Goal: Task Accomplishment & Management: Complete application form

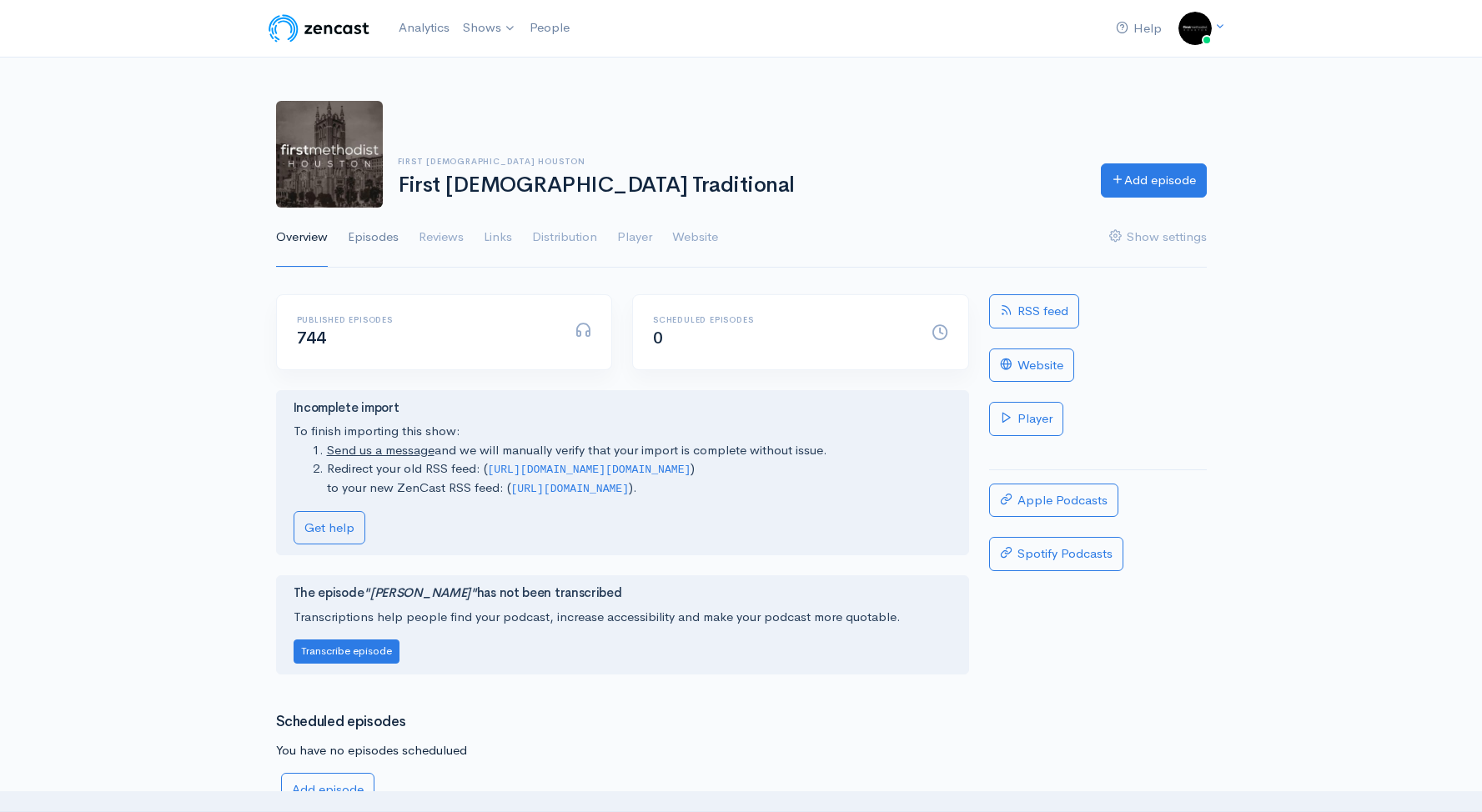
click at [386, 238] on link "Episodes" at bounding box center [373, 237] width 51 height 60
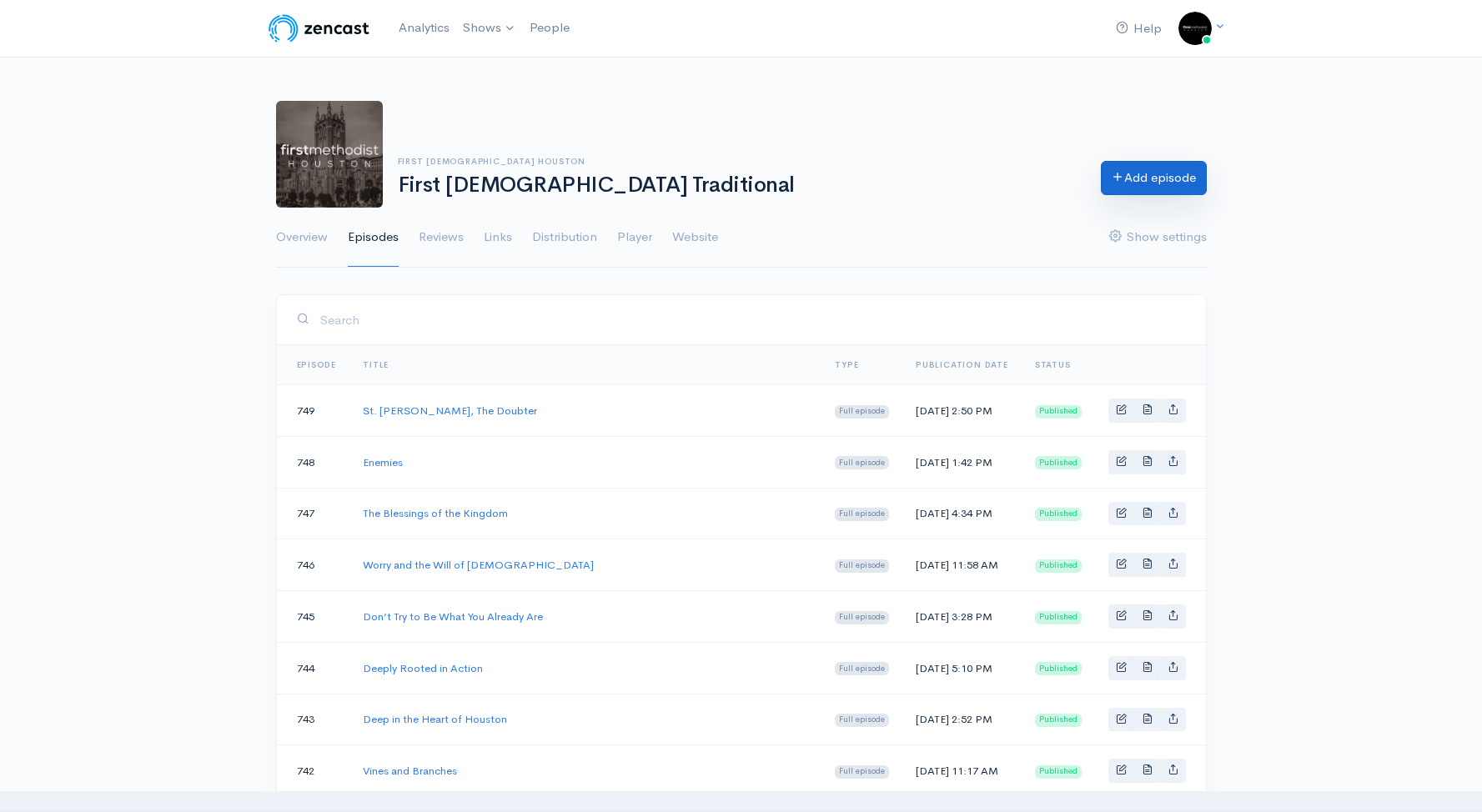
click at [1133, 178] on link "Add episode" at bounding box center [1153, 178] width 106 height 34
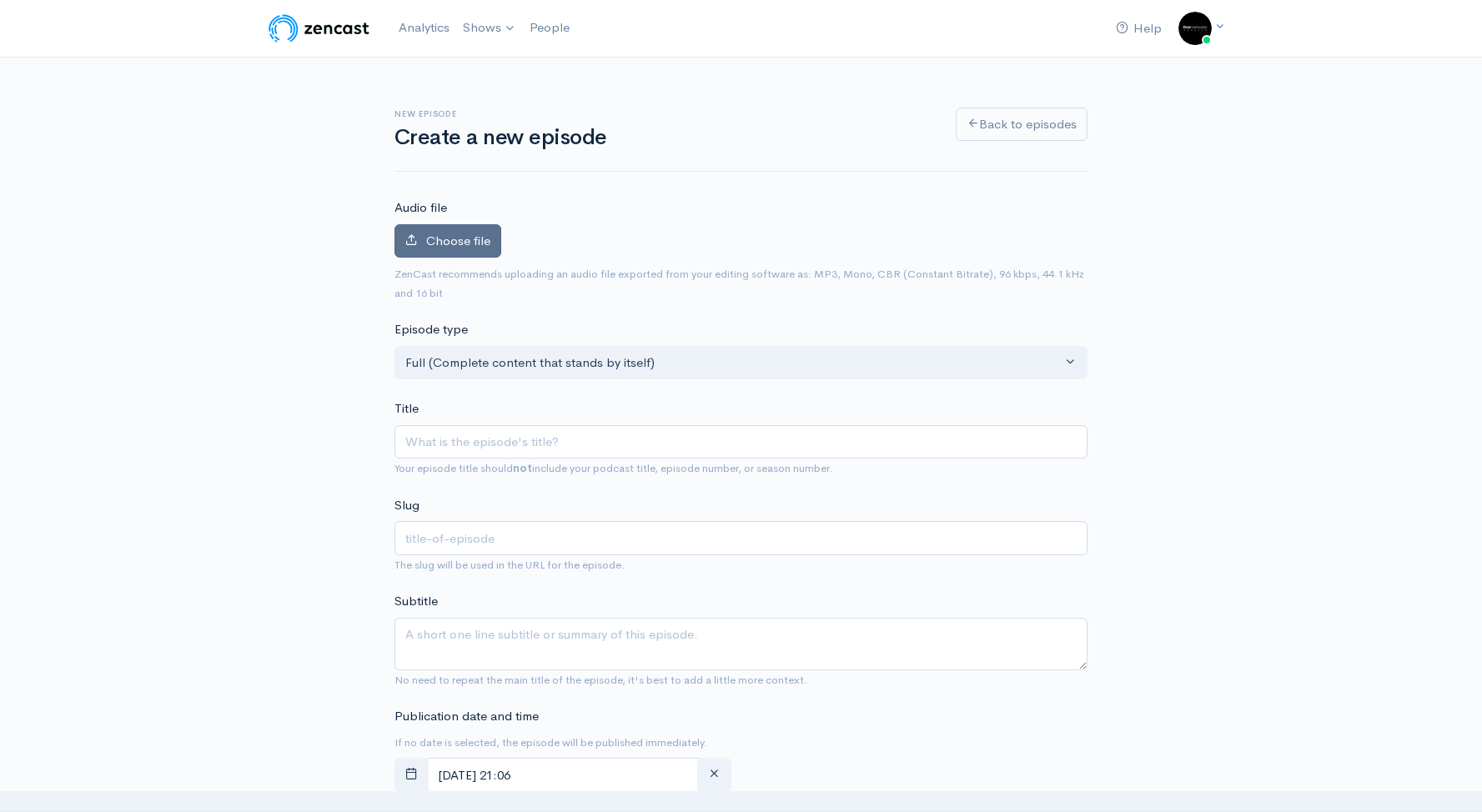
click at [477, 249] on label "Choose file" at bounding box center [448, 242] width 107 height 34
click at [0, 0] on input "Choose file" at bounding box center [0, 0] width 0 height 0
click at [457, 235] on span "Choose file" at bounding box center [458, 240] width 65 height 15
click at [0, 0] on input "Choose file" at bounding box center [0, 0] width 0 height 0
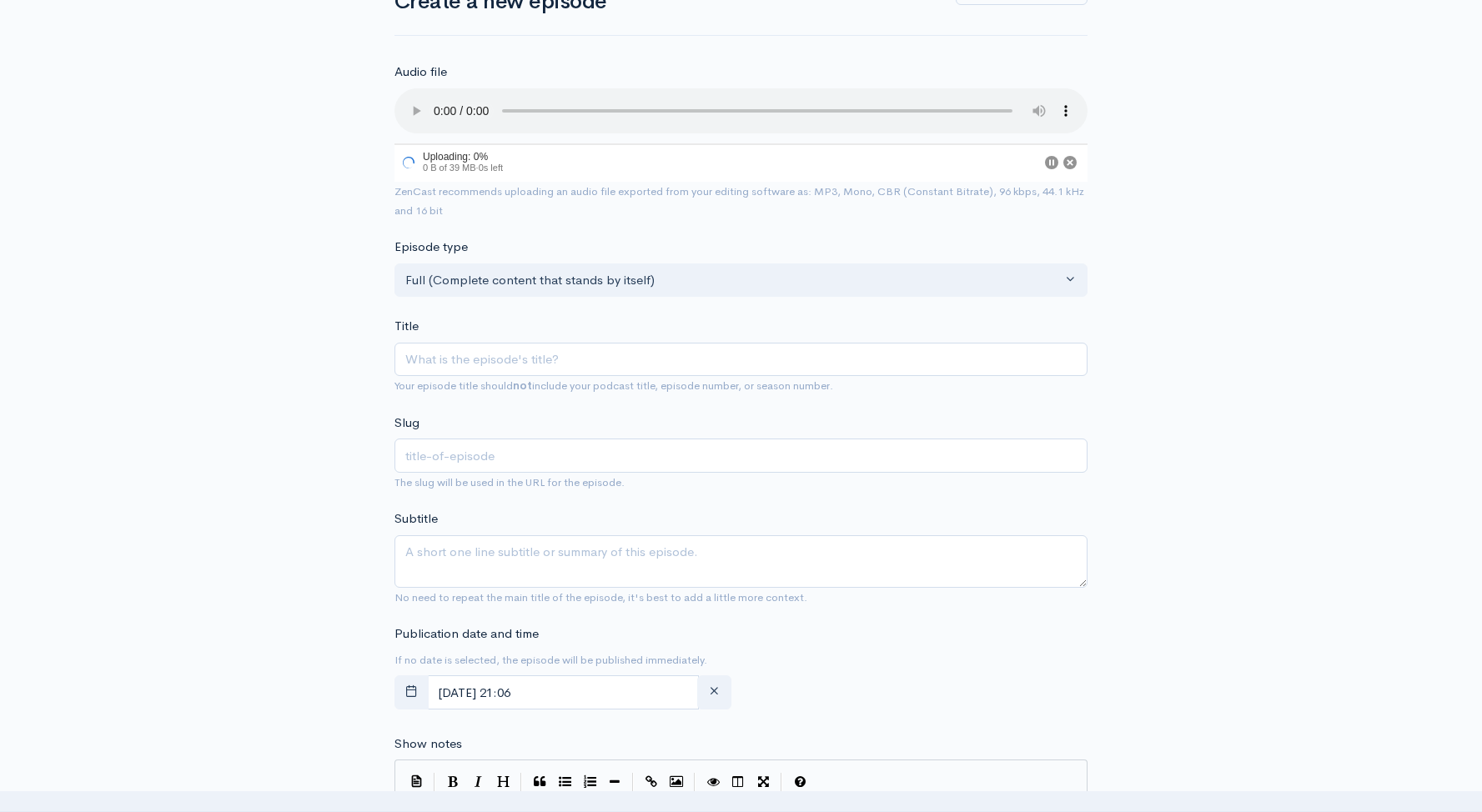
scroll to position [310, 0]
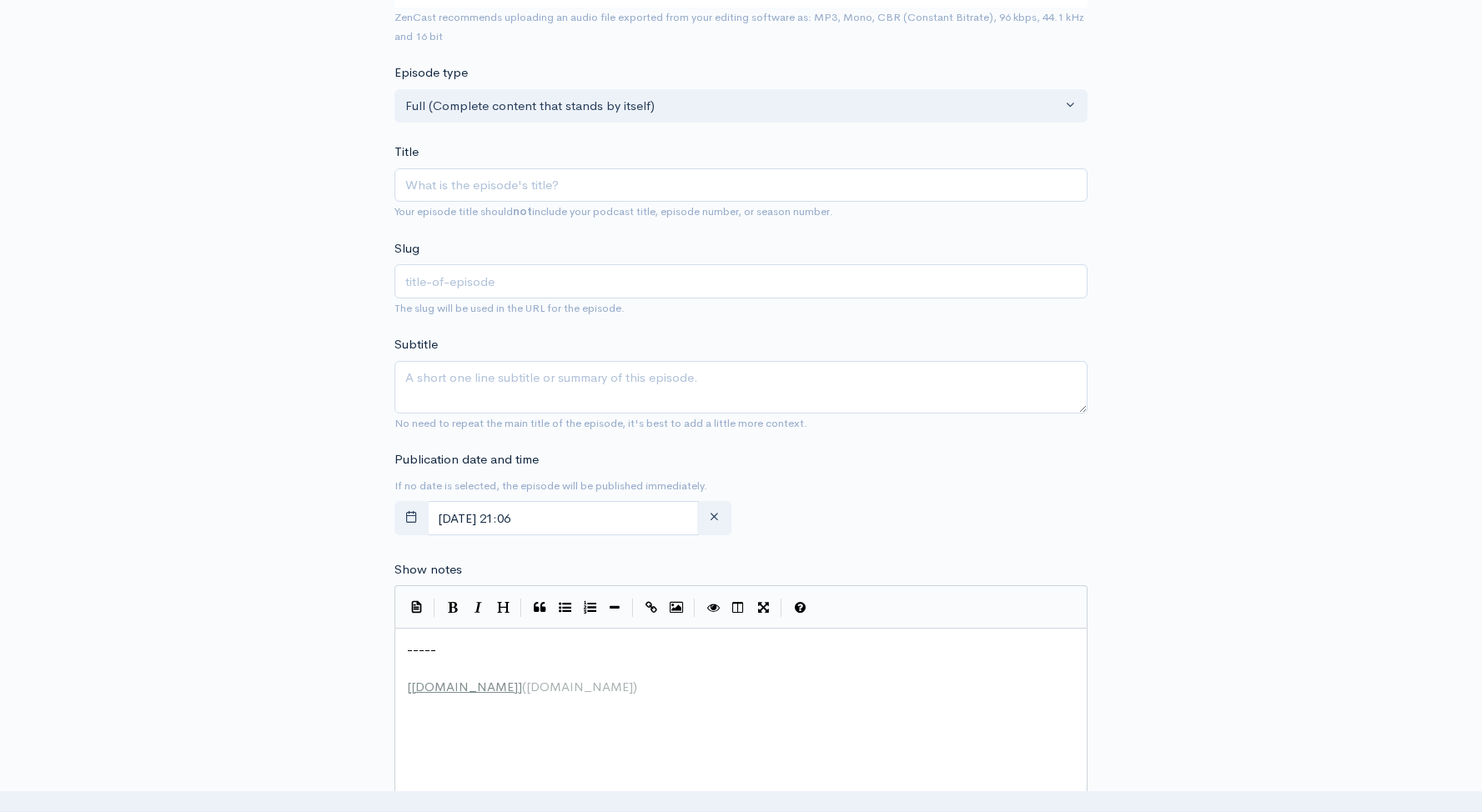
click at [669, 637] on div "xxxxxxxxxx ----- ​ [ [DOMAIN_NAME] ] ( [DOMAIN_NAME] )" at bounding box center [747, 668] width 687 height 64
type textarea "-----"
drag, startPoint x: 666, startPoint y: 648, endPoint x: 309, endPoint y: 613, distance: 358.7
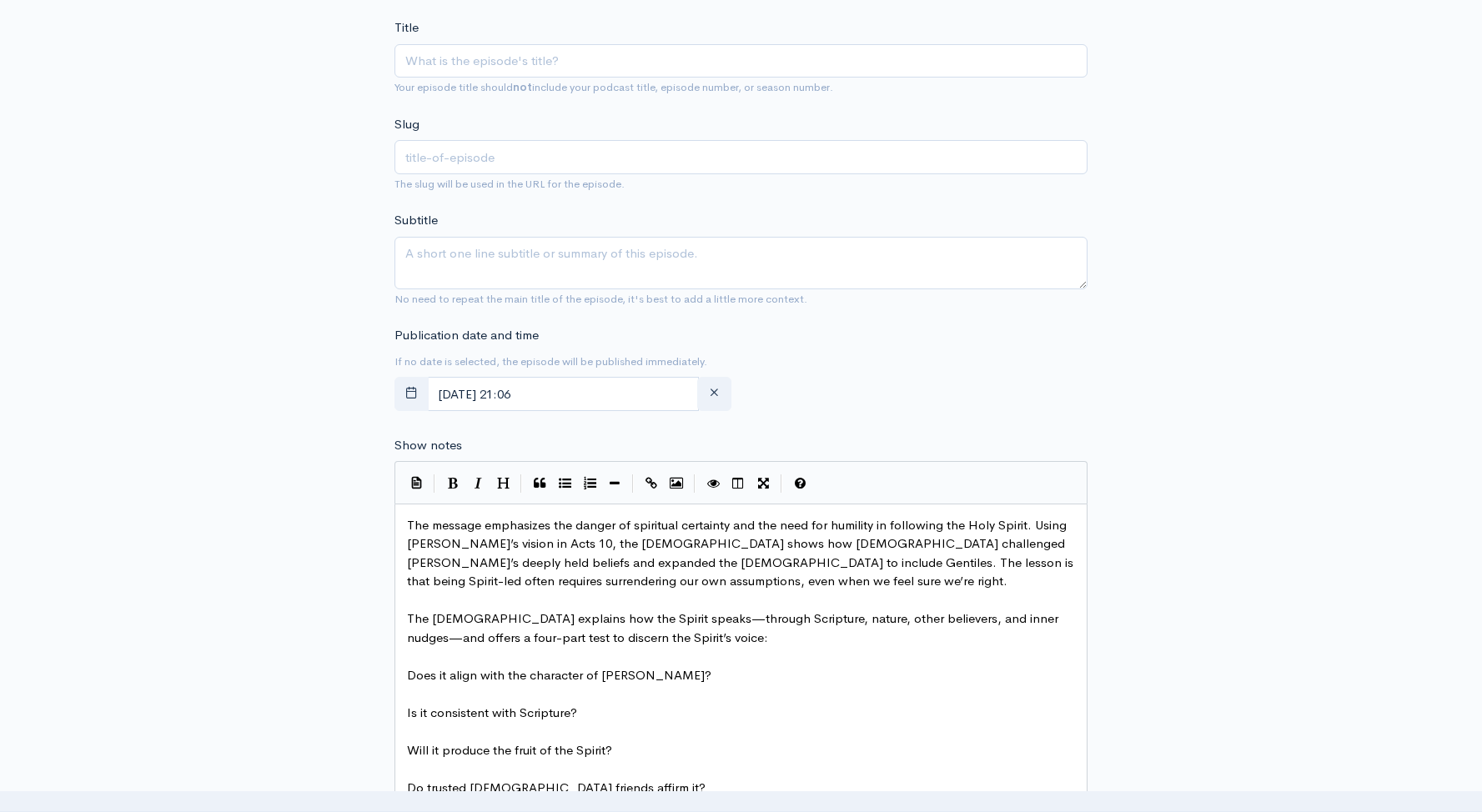
scroll to position [247, 0]
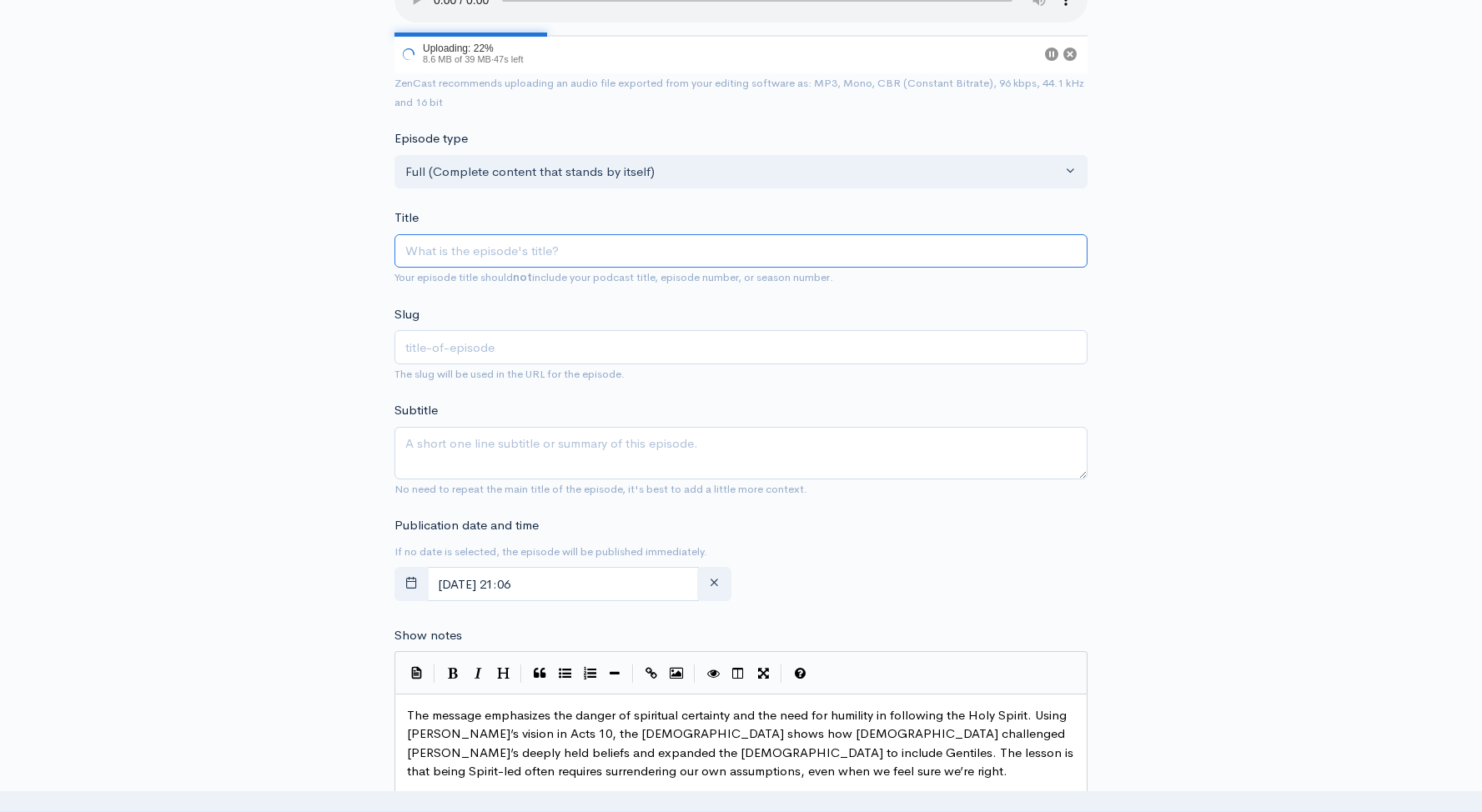
click at [496, 240] on input "Title" at bounding box center [740, 251] width 693 height 34
type input "S"
type input "s"
type input "Sa"
type input "sa"
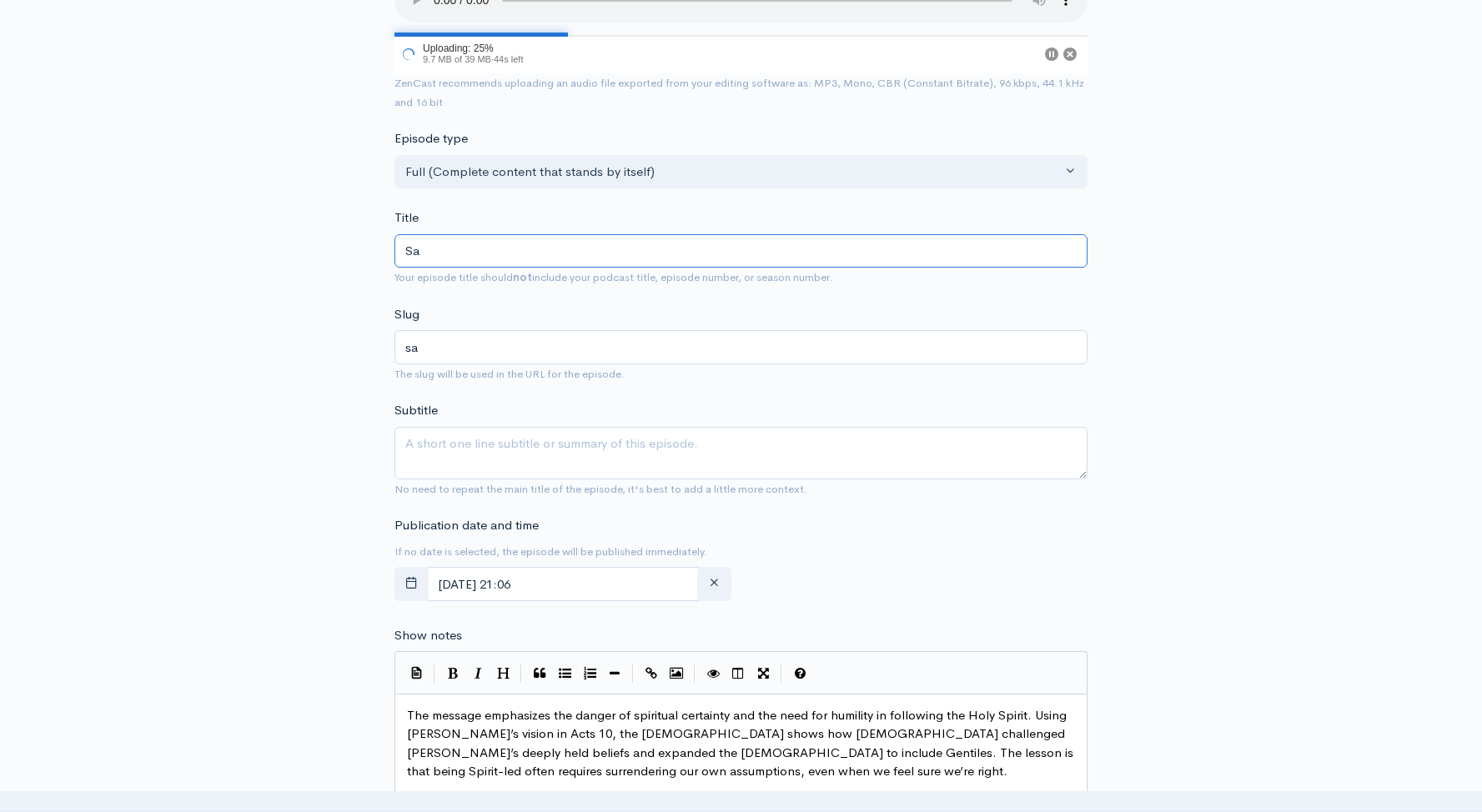
type input "Sai"
type input "sai"
type input "[PERSON_NAME]"
type input "Saint"
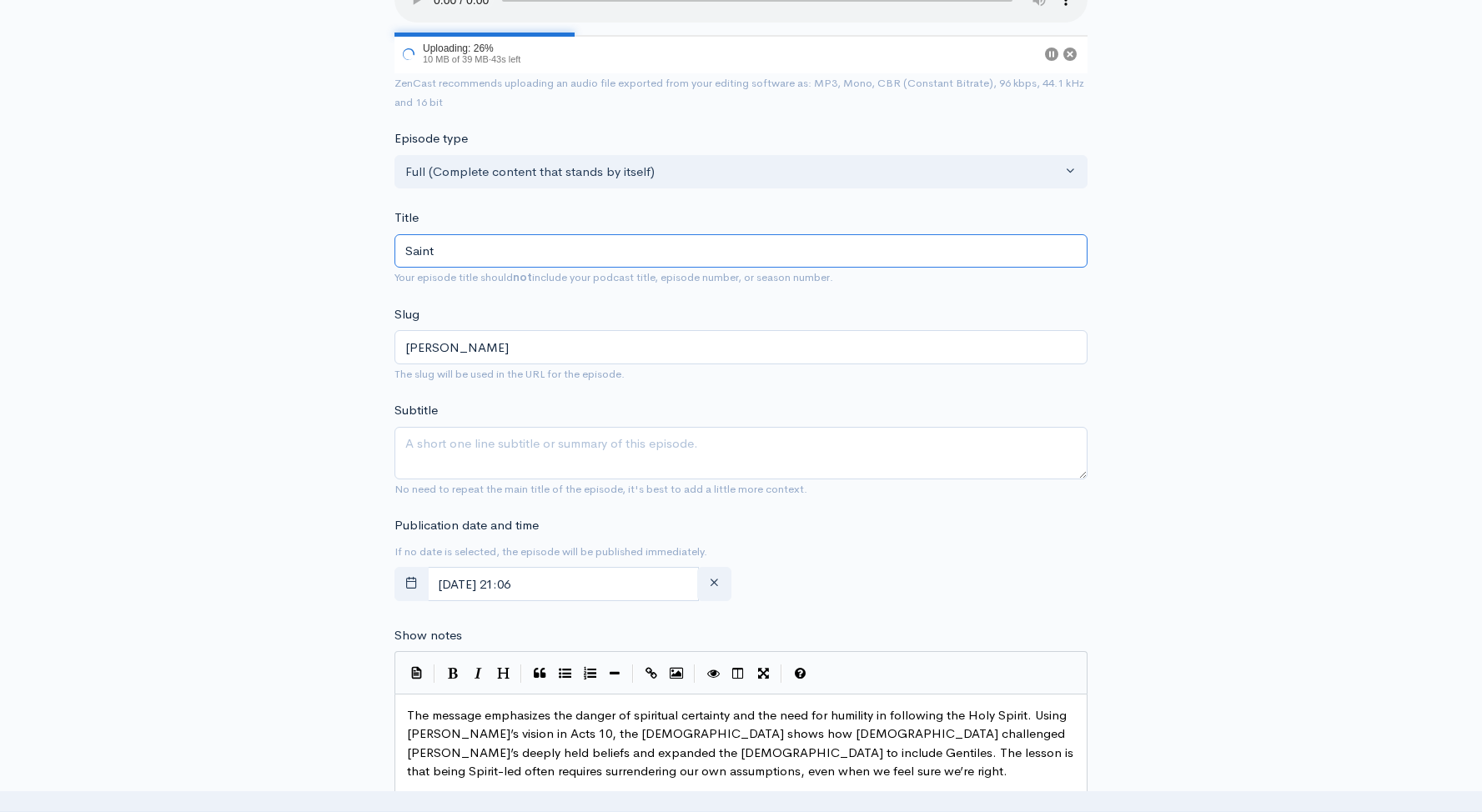
type input "saint"
type input "Saint P"
type input "saint-p"
type input "Saint Pe"
type input "saint-pe"
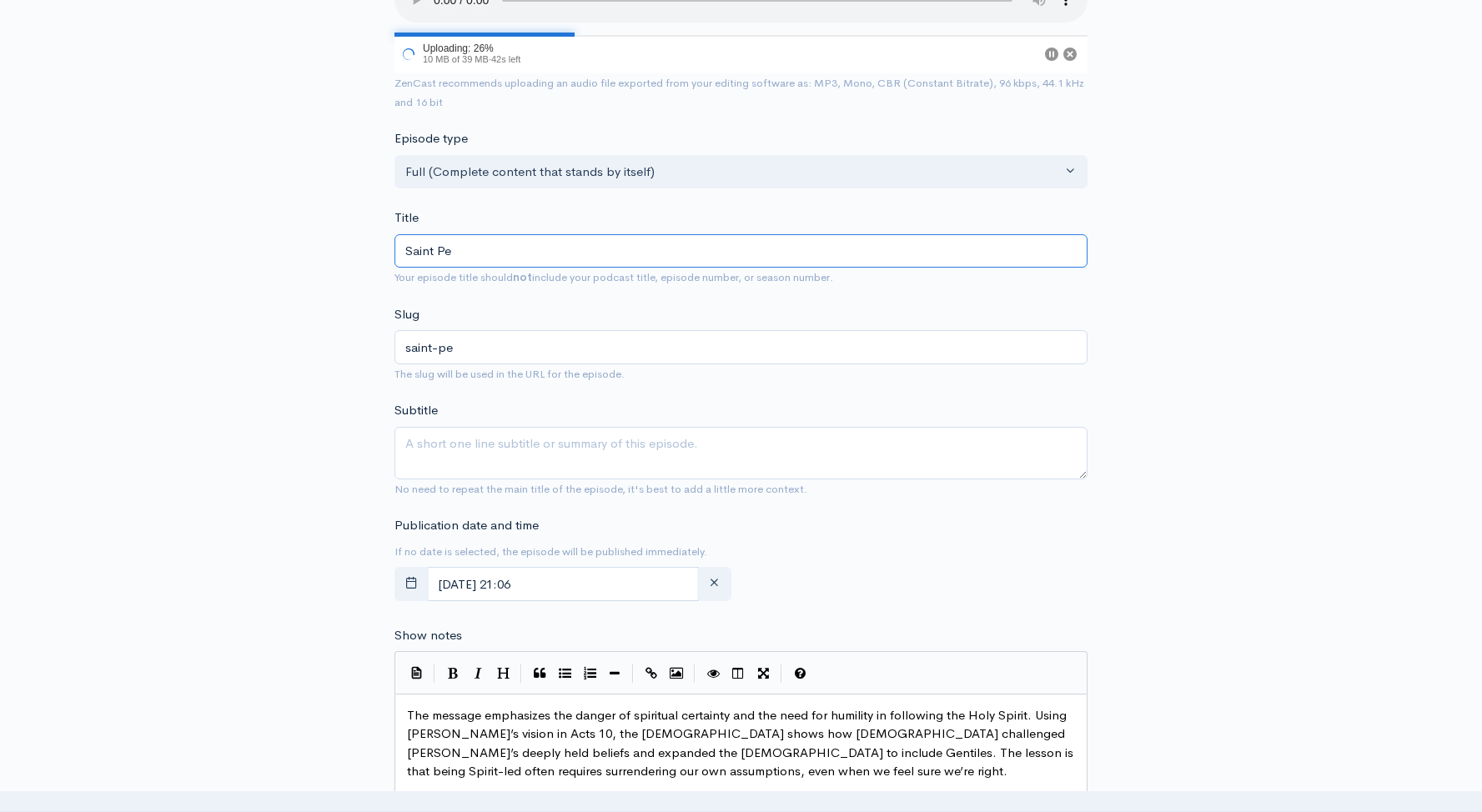
type input "Saint Pet"
type input "saint-pet"
type input "Saint Petert"
type input "saint-petert"
type input "Saint [PERSON_NAME]"
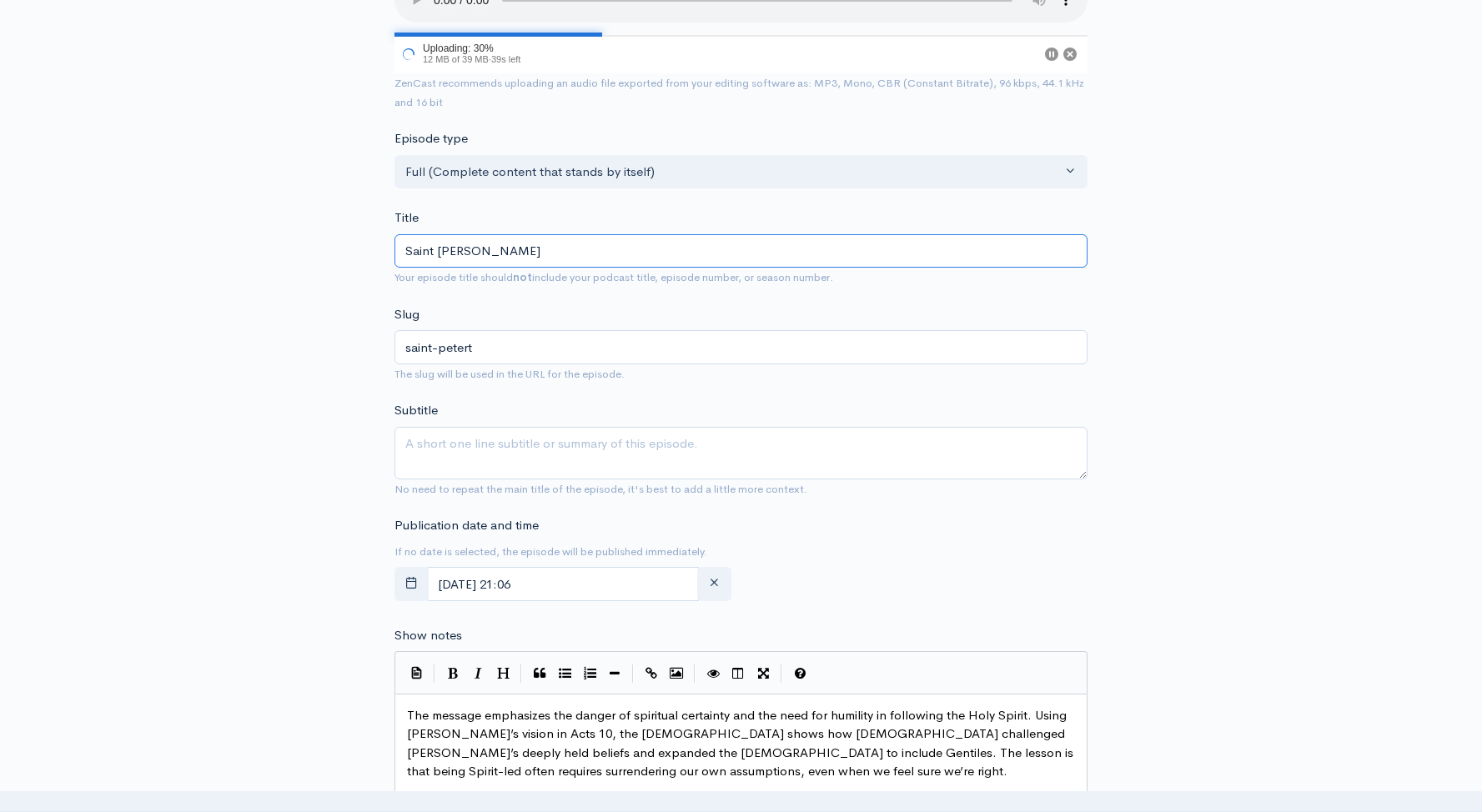
type input "saint-[PERSON_NAME]"
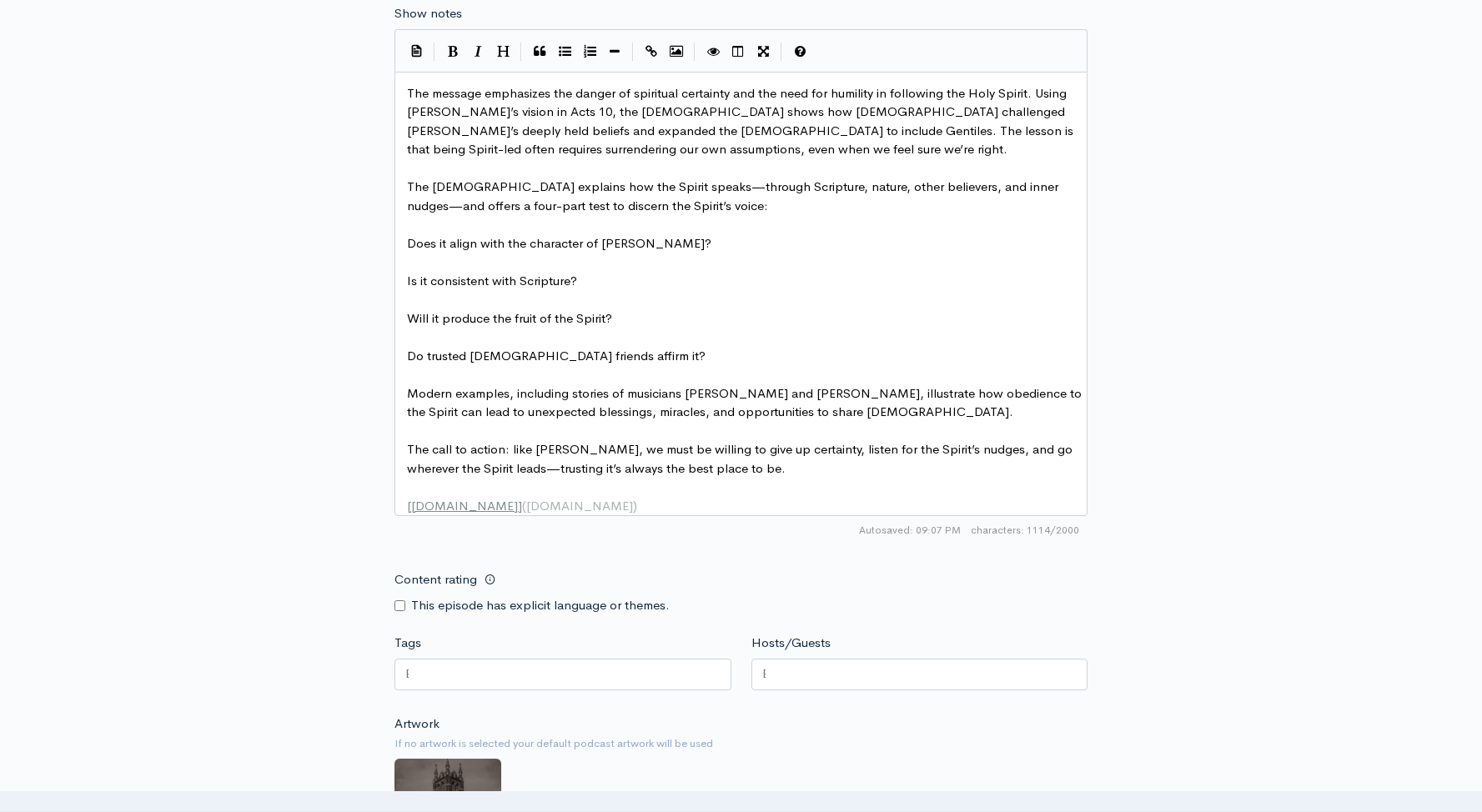
scroll to position [1062, 0]
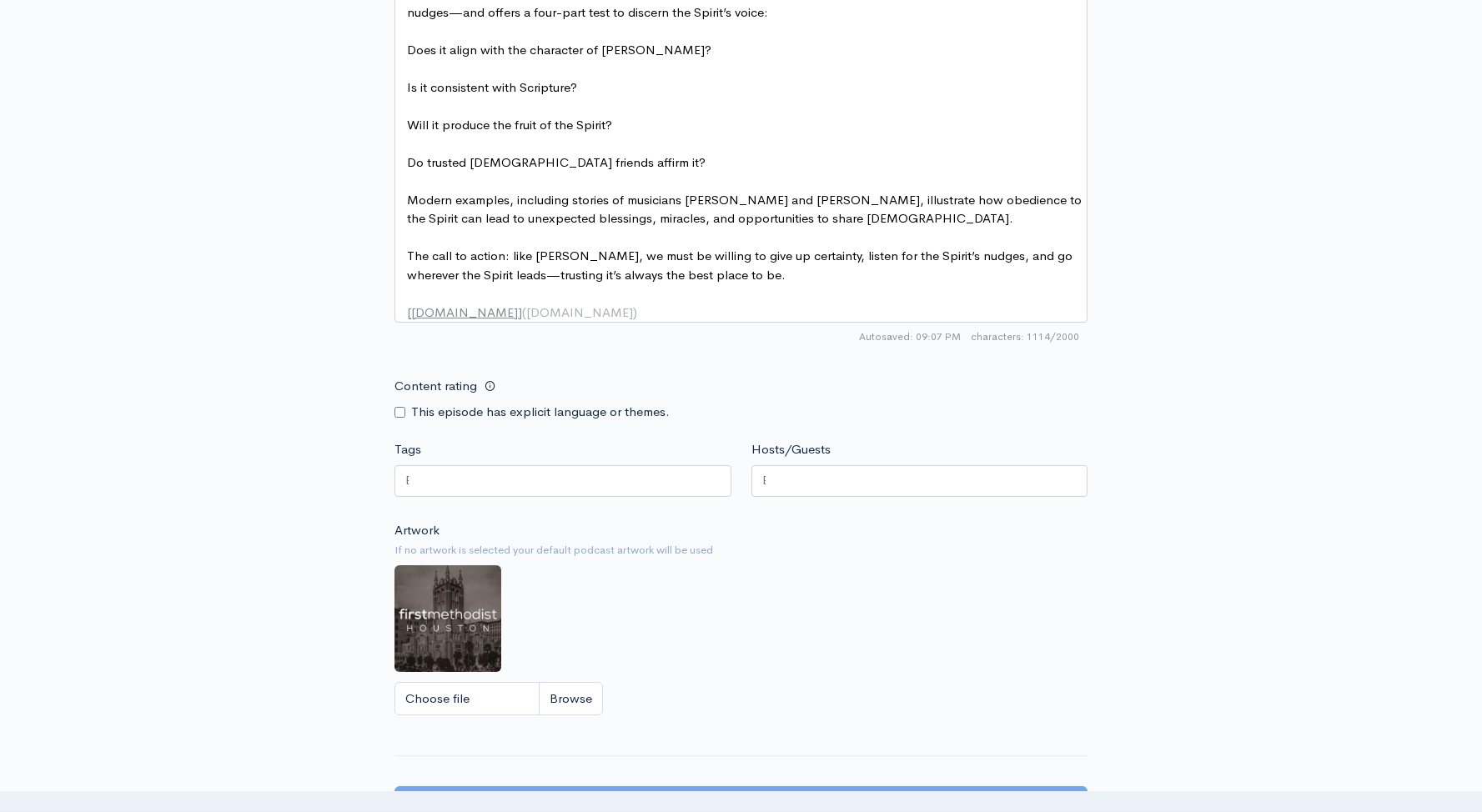
type input "Saint [PERSON_NAME]"
click at [821, 497] on div at bounding box center [919, 481] width 337 height 32
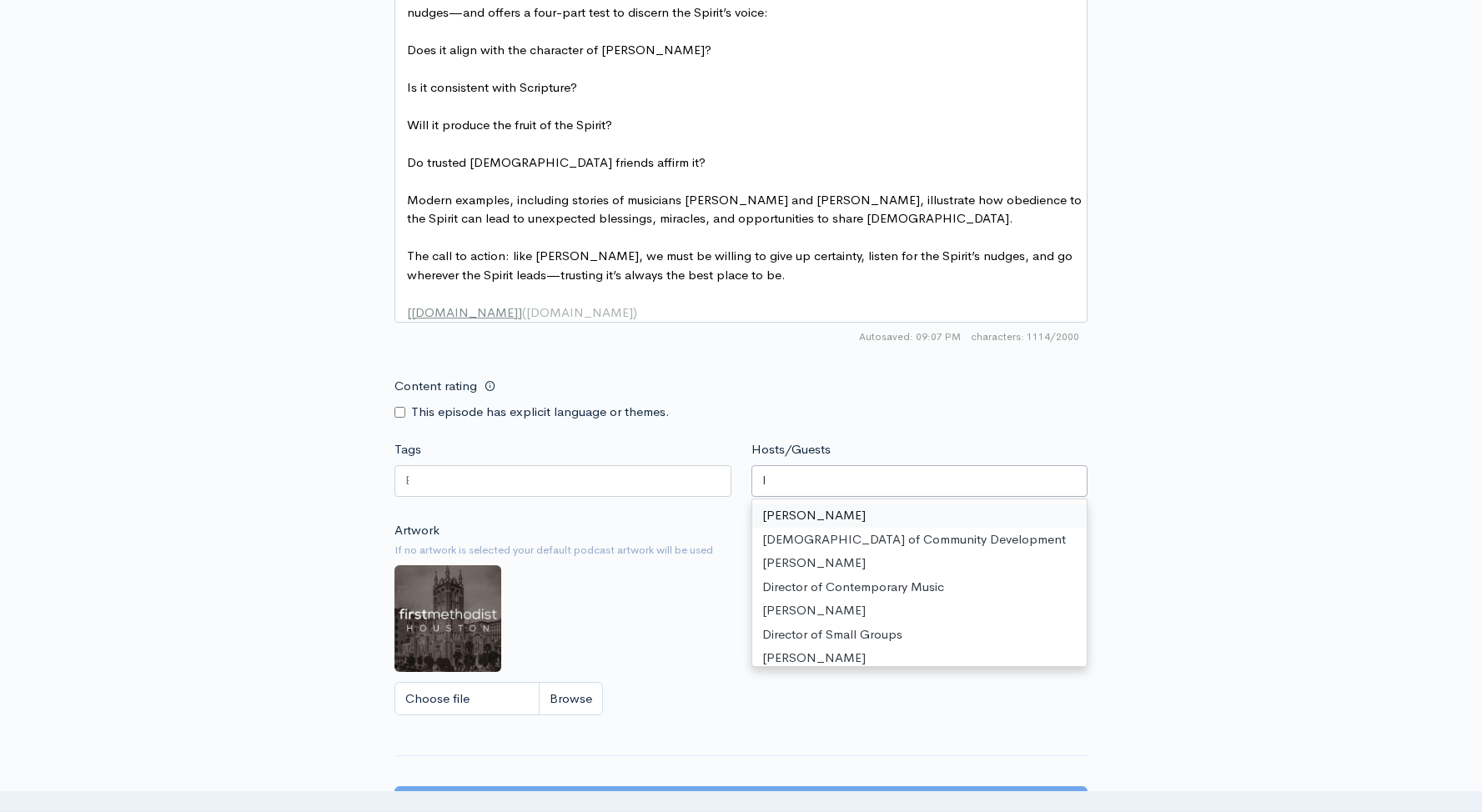
type input "li"
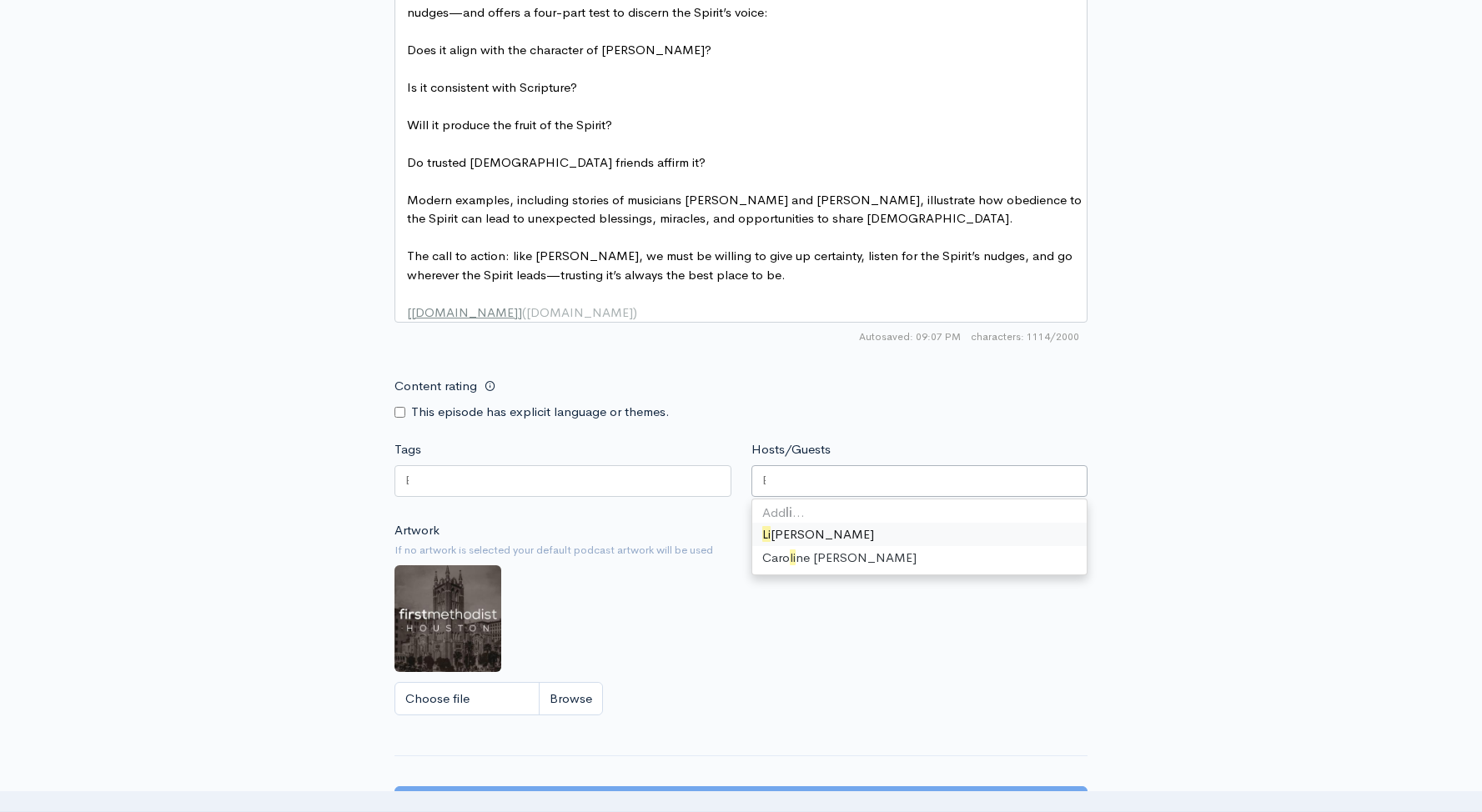
scroll to position [0, 0]
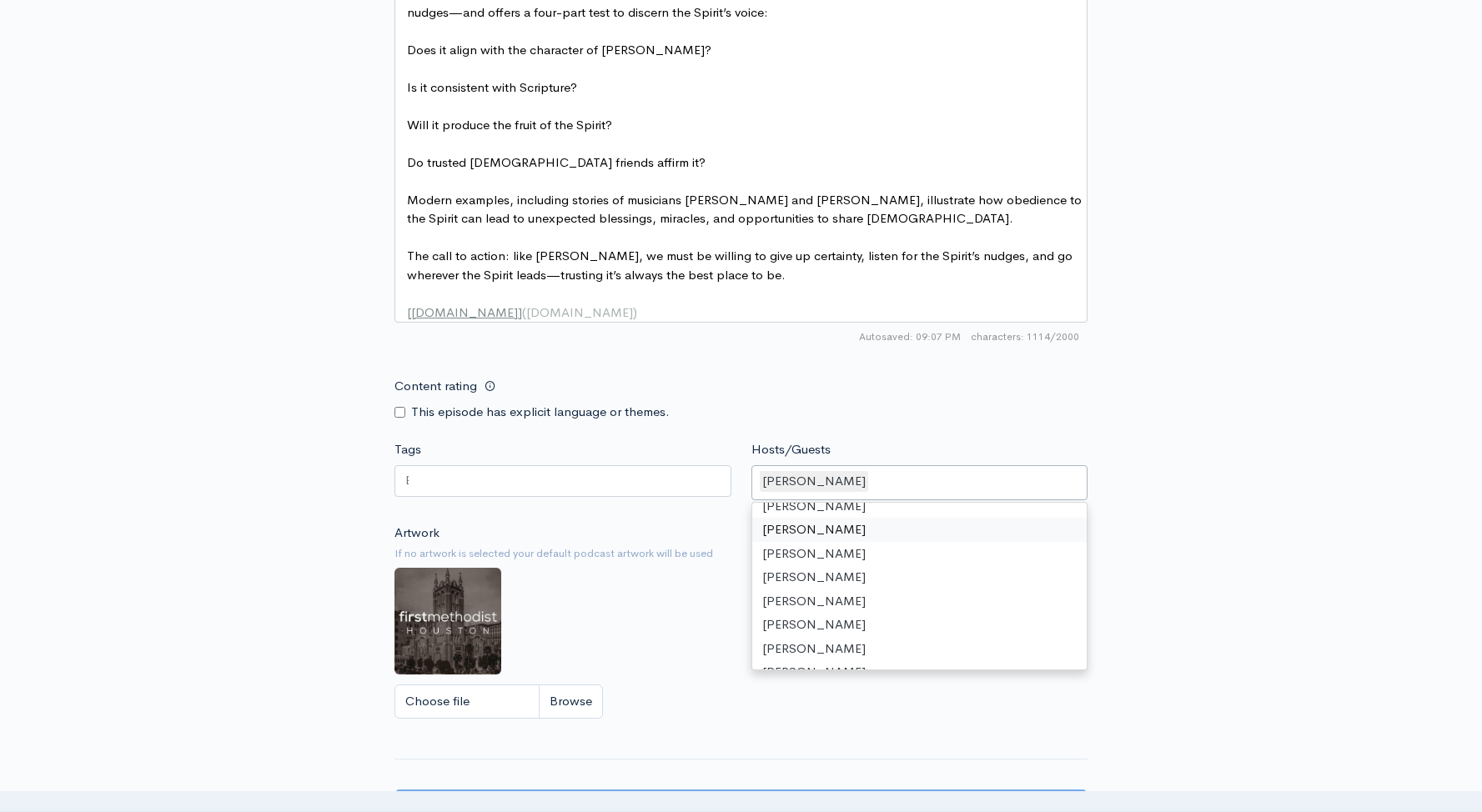
click at [721, 608] on div "Artwork If no artwork is selected your default podcast artwork will be used Cho…" at bounding box center [740, 626] width 693 height 205
